Goal: Transaction & Acquisition: Obtain resource

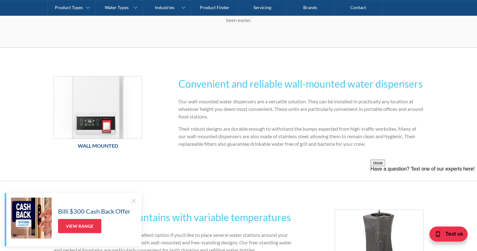
scroll to position [188, 0]
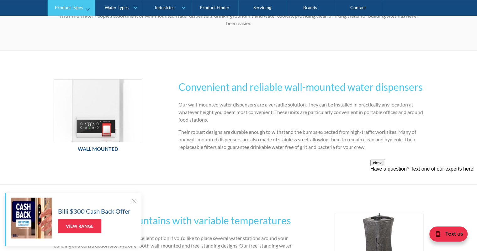
click at [89, 8] on link "Product Types" at bounding box center [71, 8] width 47 height 16
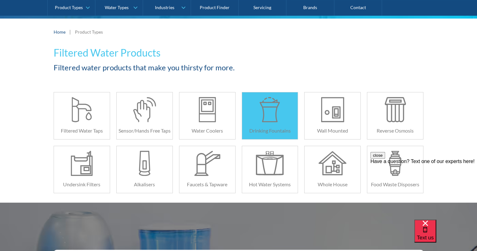
click at [261, 121] on div at bounding box center [270, 109] width 28 height 25
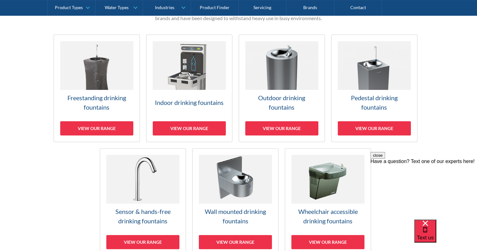
scroll to position [173, 0]
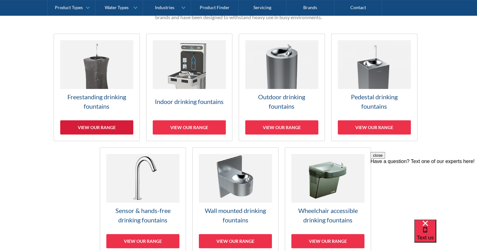
click at [72, 130] on div "View our range" at bounding box center [96, 127] width 73 height 14
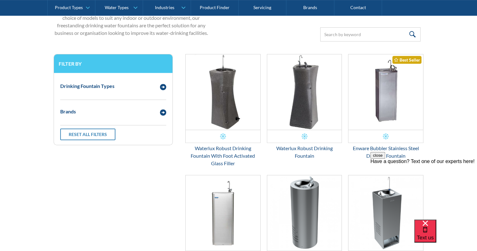
scroll to position [231, 0]
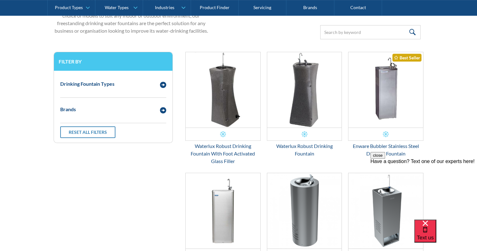
click at [157, 84] on div "Email Form 3" at bounding box center [163, 84] width 13 height 8
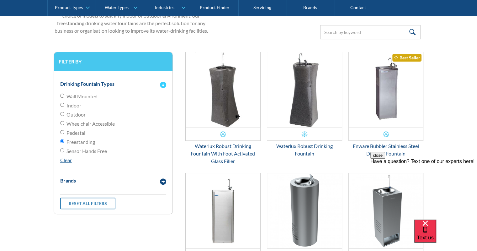
click at [78, 116] on span "Outdoor" at bounding box center [76, 115] width 19 height 8
click at [64, 116] on input "Outdoor" at bounding box center [62, 114] width 4 height 4
radio input "true"
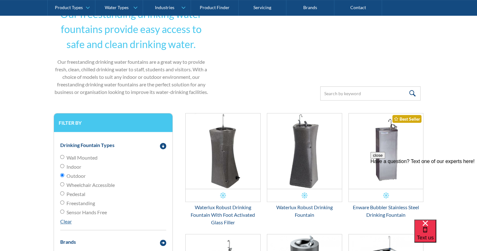
scroll to position [169, 0]
click at [393, 145] on img "Email Form 3" at bounding box center [386, 150] width 75 height 75
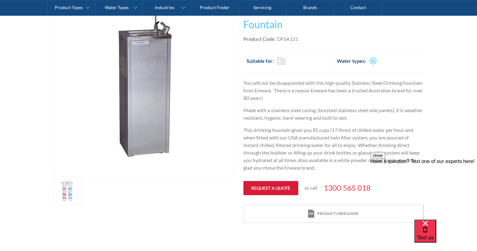
click at [284, 186] on link "Request a quote" at bounding box center [270, 188] width 55 height 14
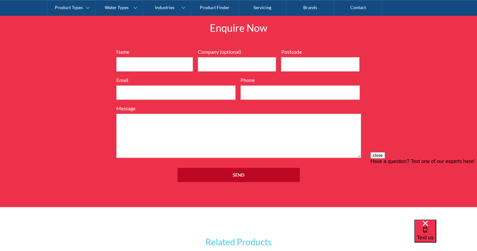
scroll to position [728, 0]
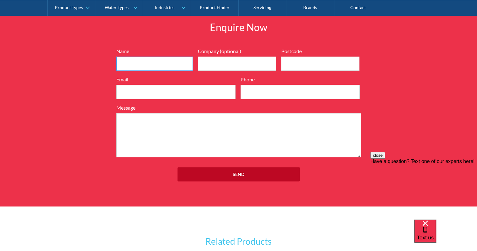
click at [169, 61] on input "Name" at bounding box center [154, 63] width 77 height 14
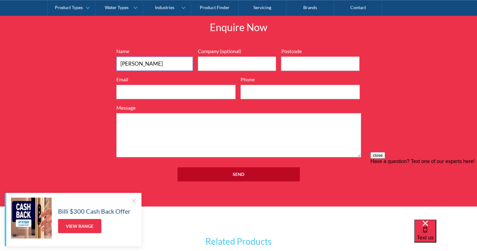
type input "Laura"
type input "2481"
type input "laura@heanesbuilt.com.au"
click at [260, 92] on input "Phone" at bounding box center [300, 92] width 119 height 14
type input "0400924827"
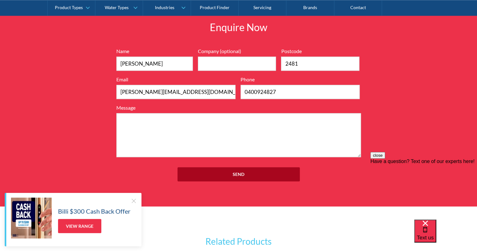
click at [192, 173] on input "Send" at bounding box center [239, 174] width 122 height 14
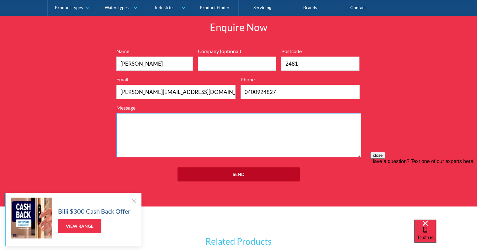
click at [153, 133] on textarea "Message" at bounding box center [238, 135] width 245 height 44
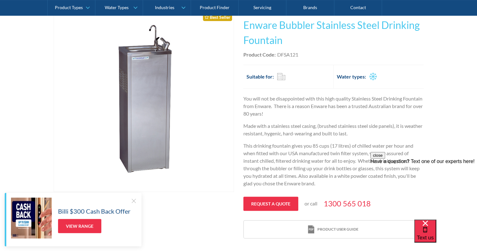
scroll to position [119, 0]
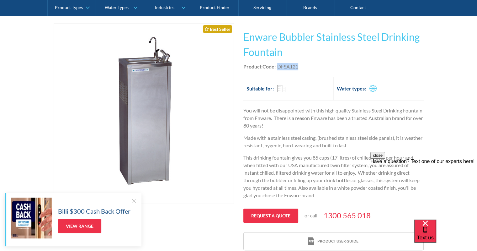
copy div "DFSA121"
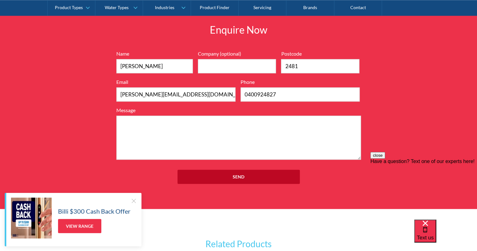
scroll to position [735, 0]
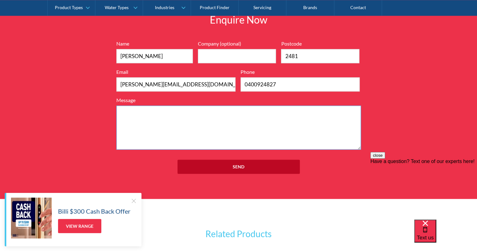
click at [153, 130] on textarea "Message" at bounding box center [238, 127] width 245 height 44
type textarea "p"
paste textarea "DFSA121"
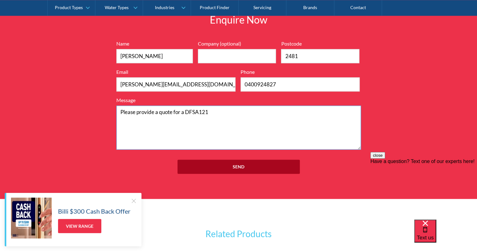
type textarea "Please provide a quote for a DFSA121"
click at [217, 166] on input "Send" at bounding box center [239, 166] width 122 height 14
